Goal: Navigation & Orientation: Find specific page/section

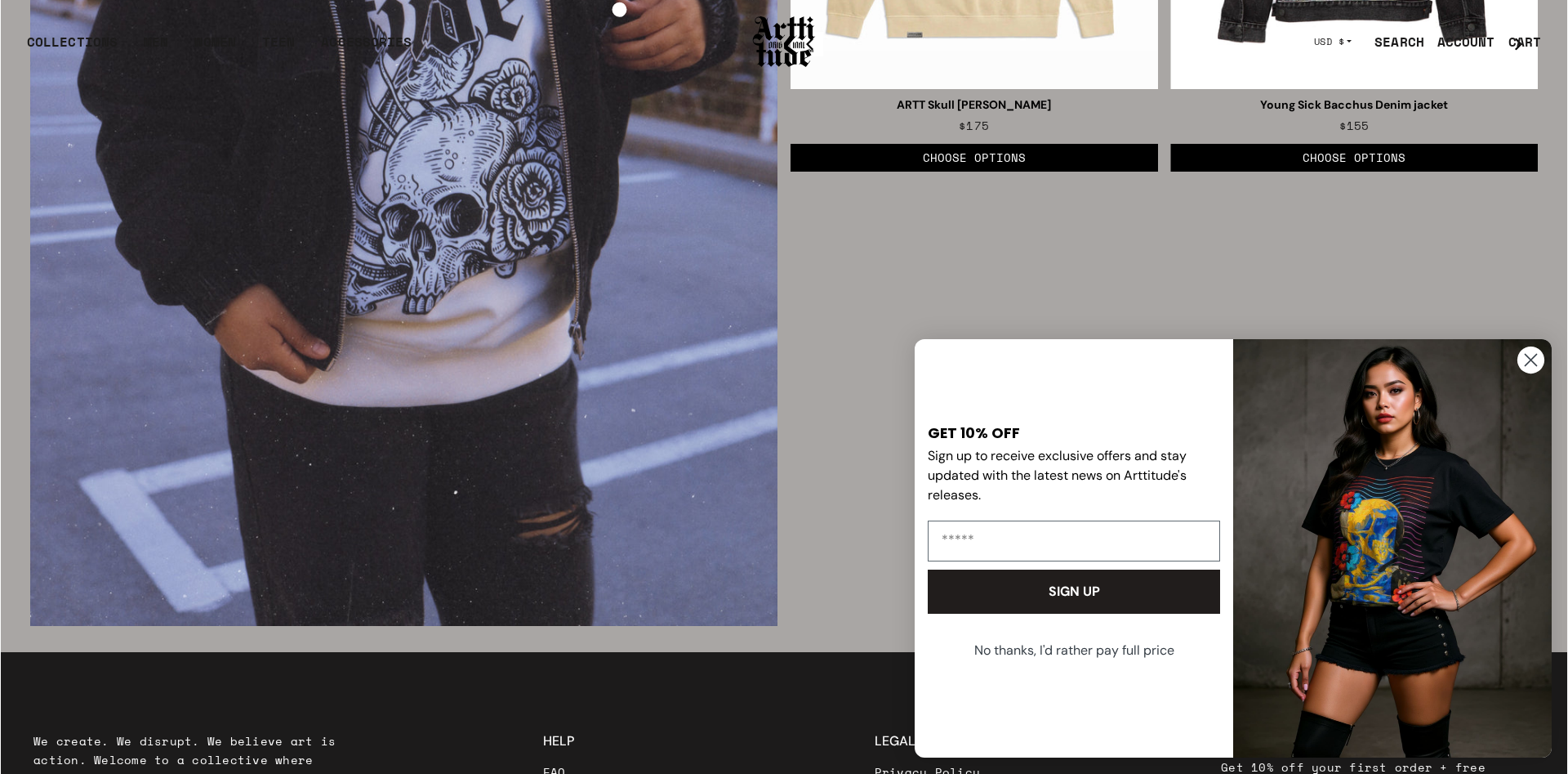
scroll to position [3232, 0]
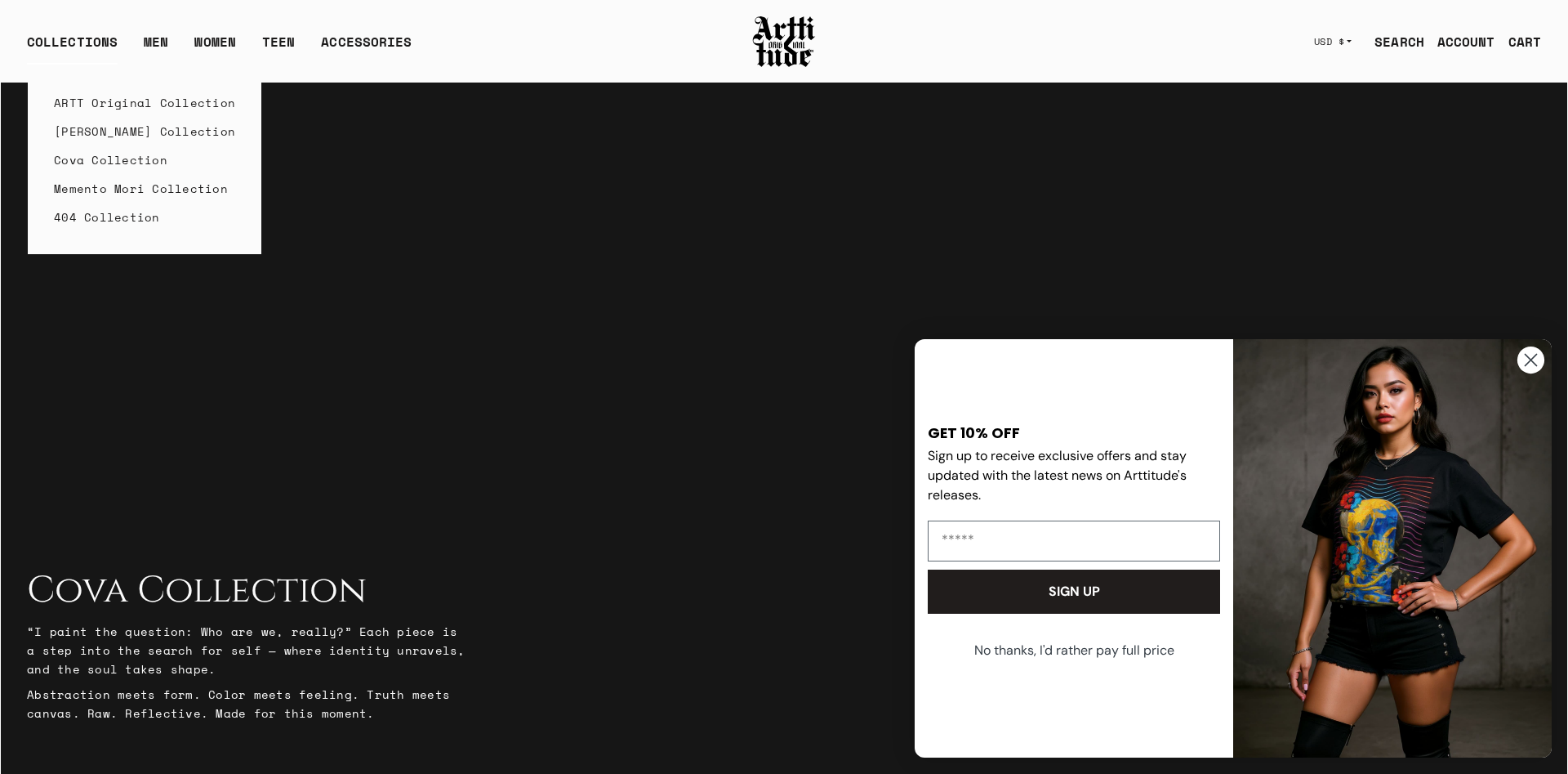
click at [86, 193] on link "Memento Mori Collection" at bounding box center [145, 188] width 181 height 28
